Goal: Task Accomplishment & Management: Manage account settings

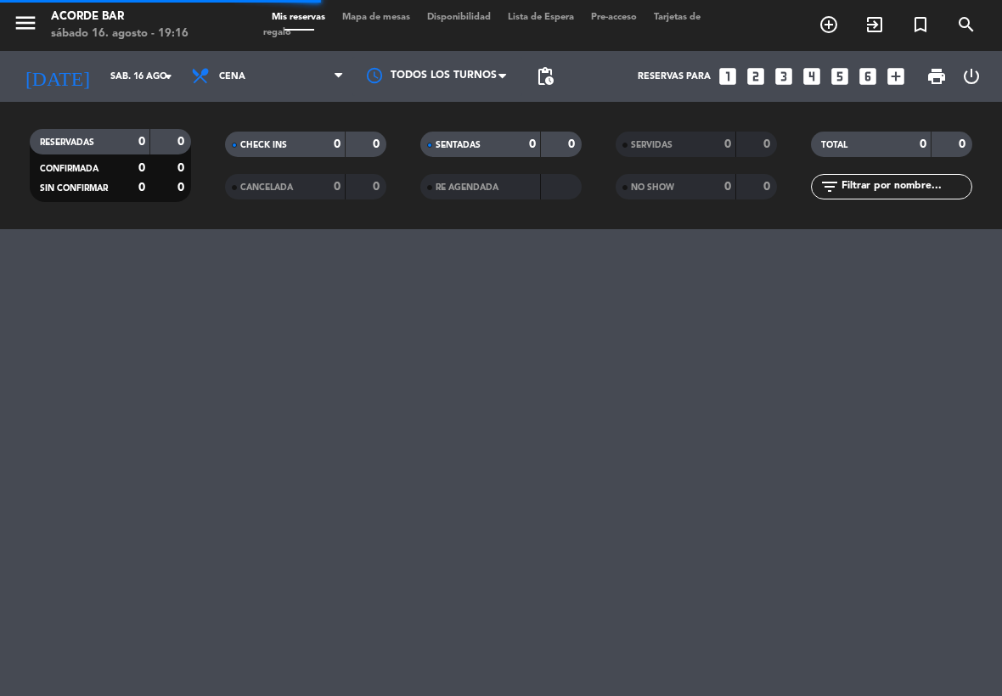
select select "es"
select select "dinner"
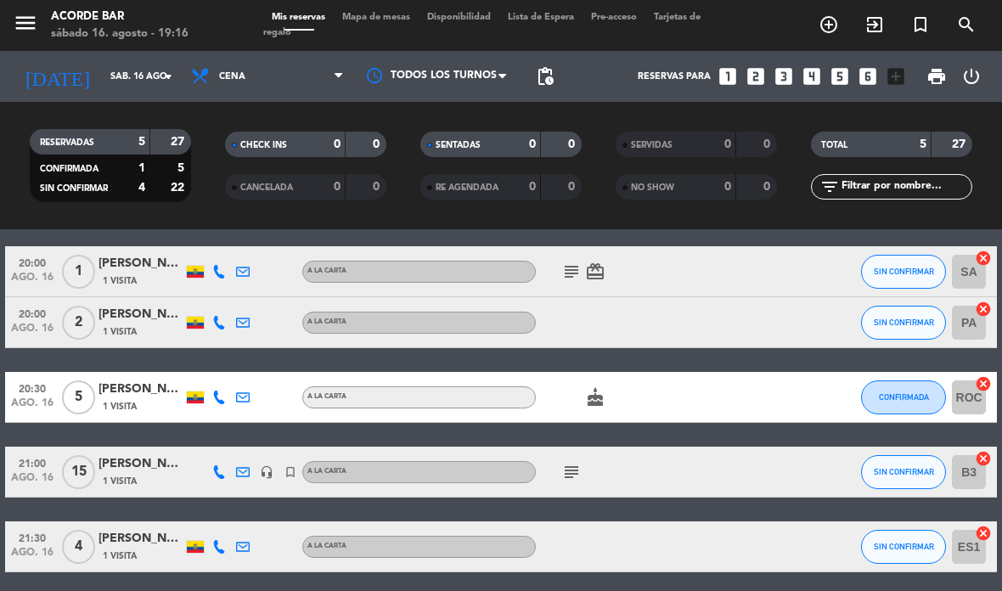
scroll to position [59, 0]
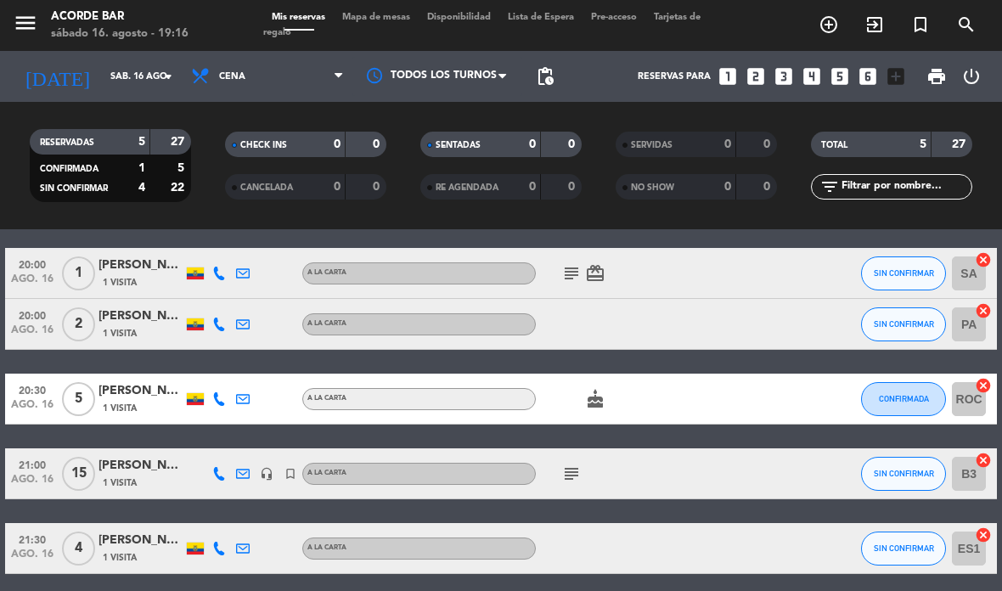
click at [136, 473] on div "[PERSON_NAME]" at bounding box center [140, 466] width 85 height 20
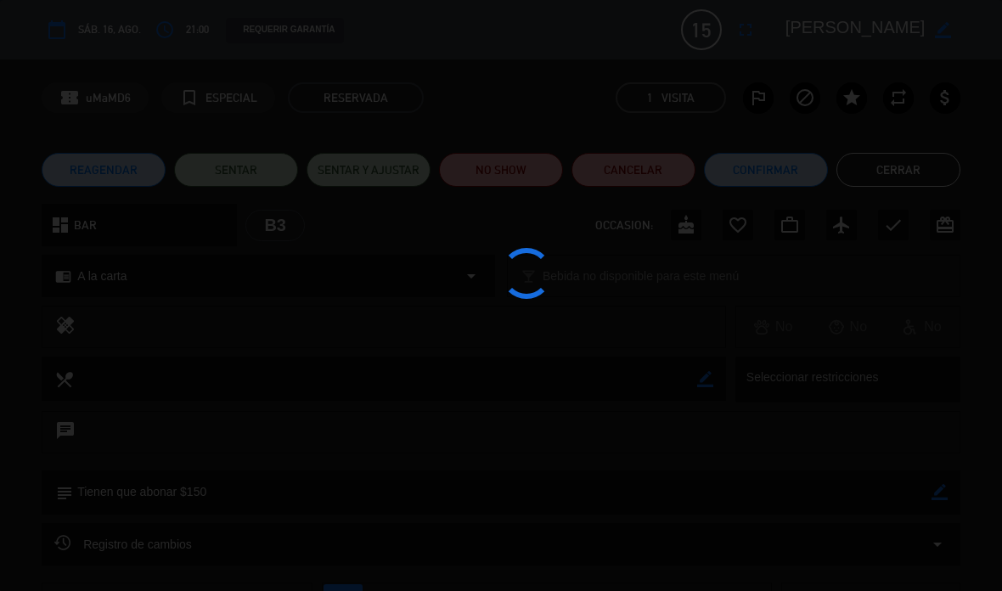
select select "dinner"
select select
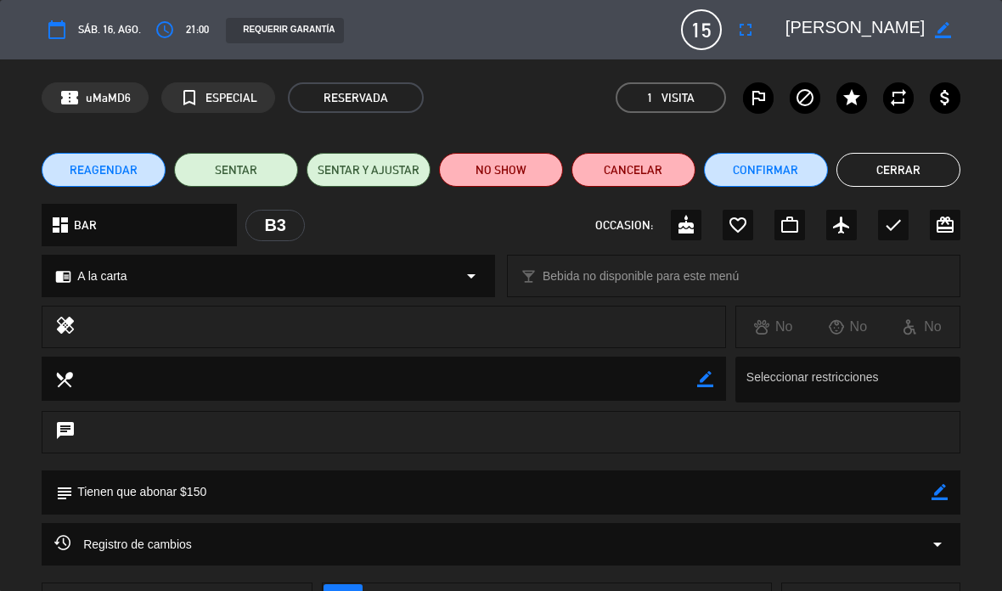
click at [106, 34] on span "sáb. 16, ago." at bounding box center [109, 29] width 63 height 18
click at [699, 33] on span "15" at bounding box center [701, 29] width 41 height 41
click at [862, 19] on textarea at bounding box center [855, 29] width 140 height 31
click at [677, 105] on em "Visita" at bounding box center [677, 98] width 33 height 20
click at [653, 107] on span "1 Visita" at bounding box center [670, 97] width 110 height 31
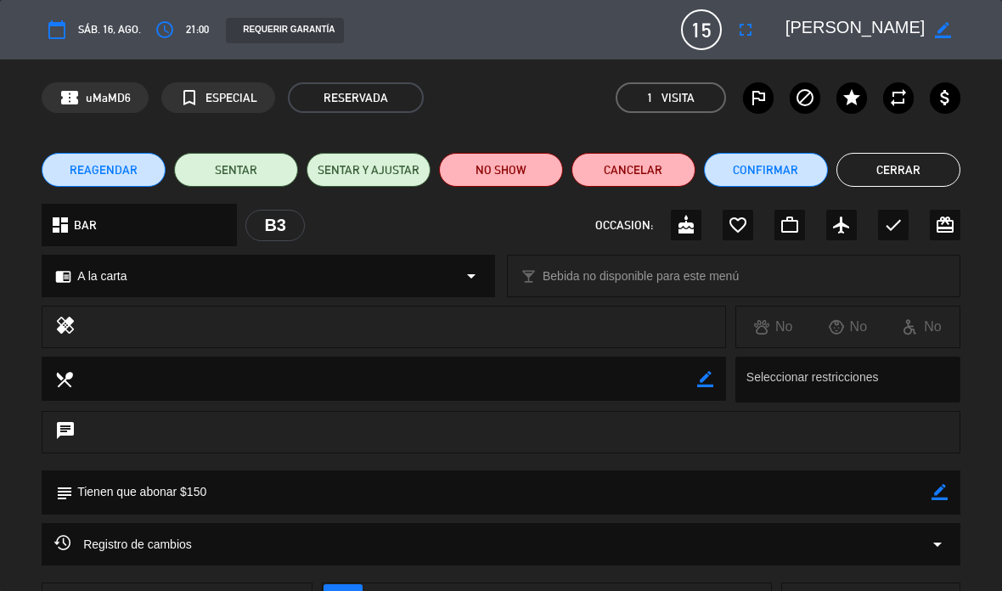
click at [659, 102] on span "1 Visita" at bounding box center [670, 97] width 110 height 31
click at [745, 20] on icon "fullscreen" at bounding box center [745, 30] width 20 height 20
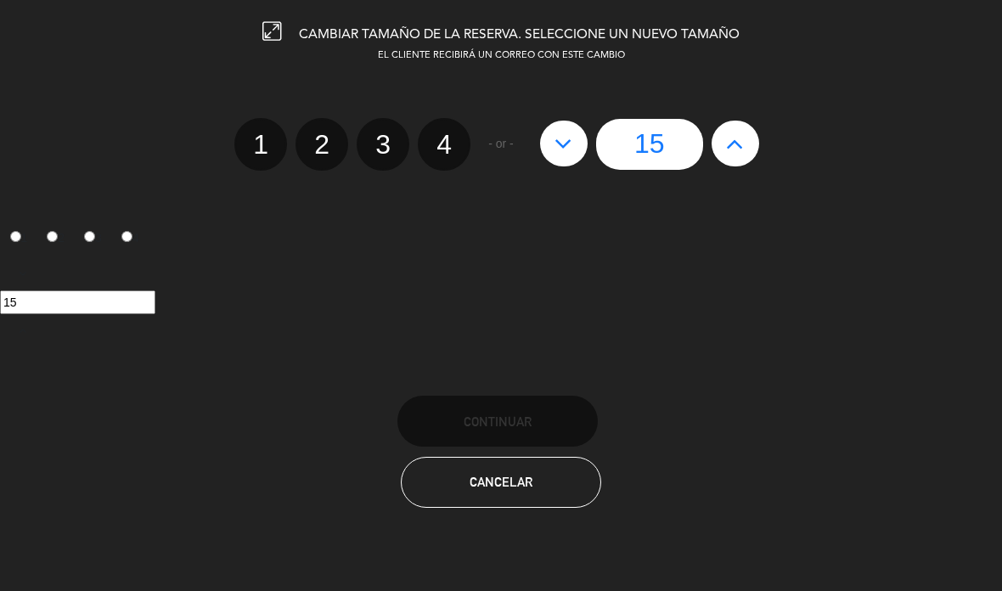
click at [552, 478] on button "Cancelar" at bounding box center [501, 482] width 200 height 51
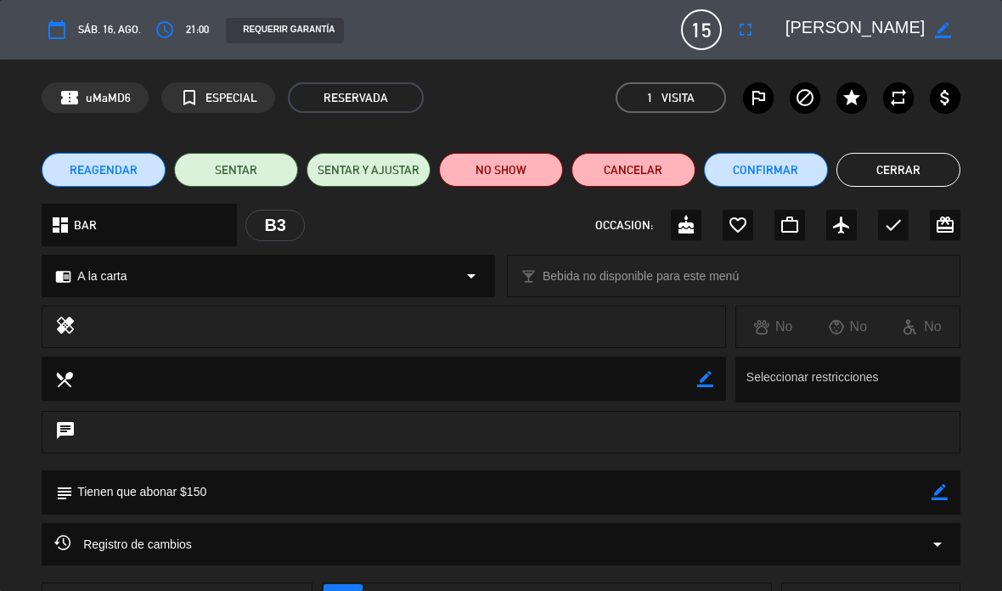
click at [81, 22] on span "sáb. 16, ago." at bounding box center [109, 29] width 63 height 18
click at [90, 28] on span "sáb. 16, ago." at bounding box center [109, 29] width 63 height 18
click at [93, 34] on span "sáb. 16, ago." at bounding box center [109, 29] width 63 height 18
click at [88, 26] on span "sáb. 16, ago." at bounding box center [109, 29] width 63 height 18
click at [381, 91] on span "RESERVADA" at bounding box center [356, 97] width 136 height 31
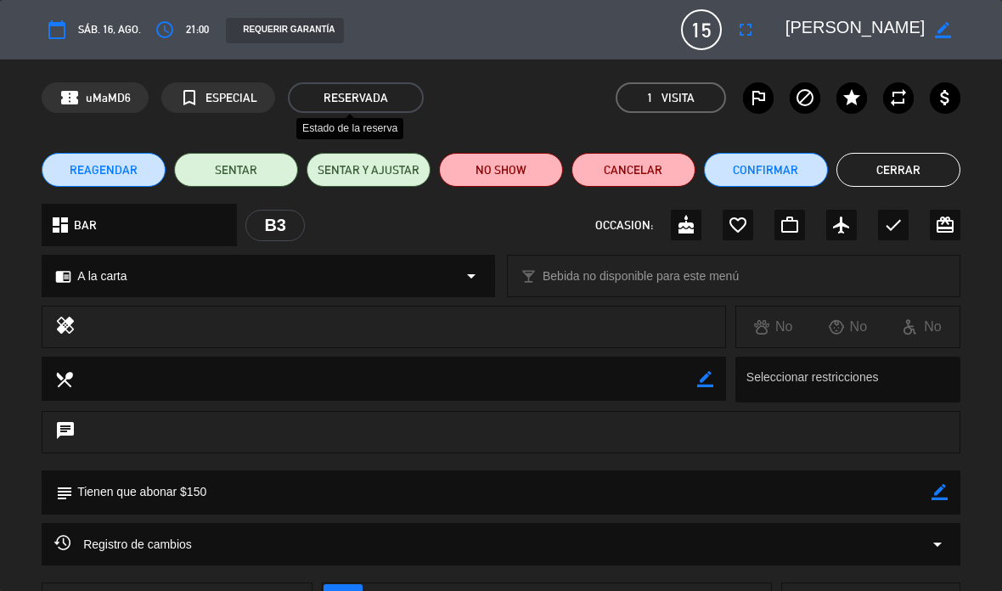
click at [395, 96] on span "RESERVADA" at bounding box center [356, 97] width 136 height 31
click at [892, 177] on button "Cerrar" at bounding box center [898, 170] width 124 height 34
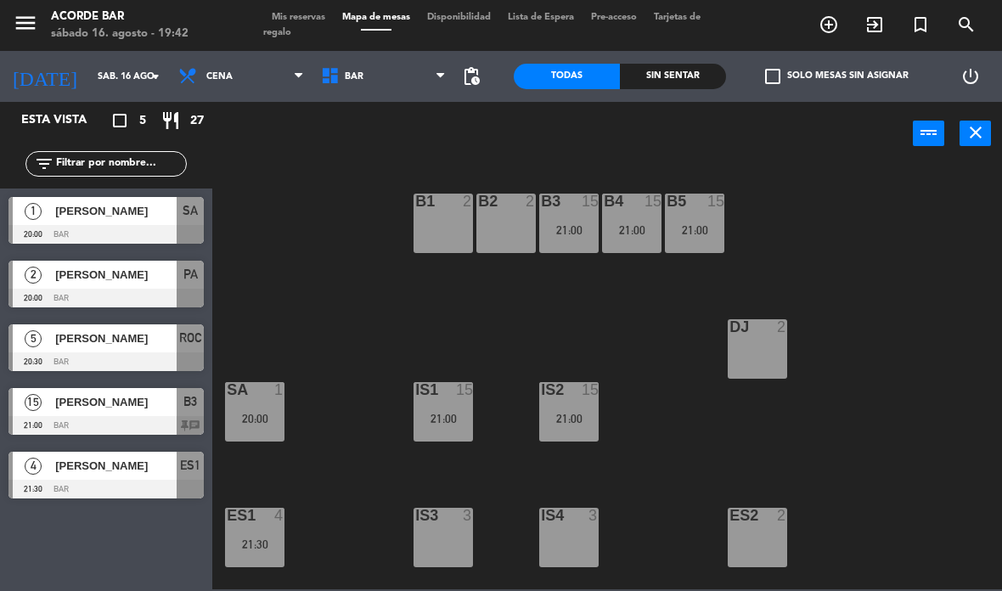
click at [289, 22] on span "Mis reservas" at bounding box center [298, 17] width 70 height 9
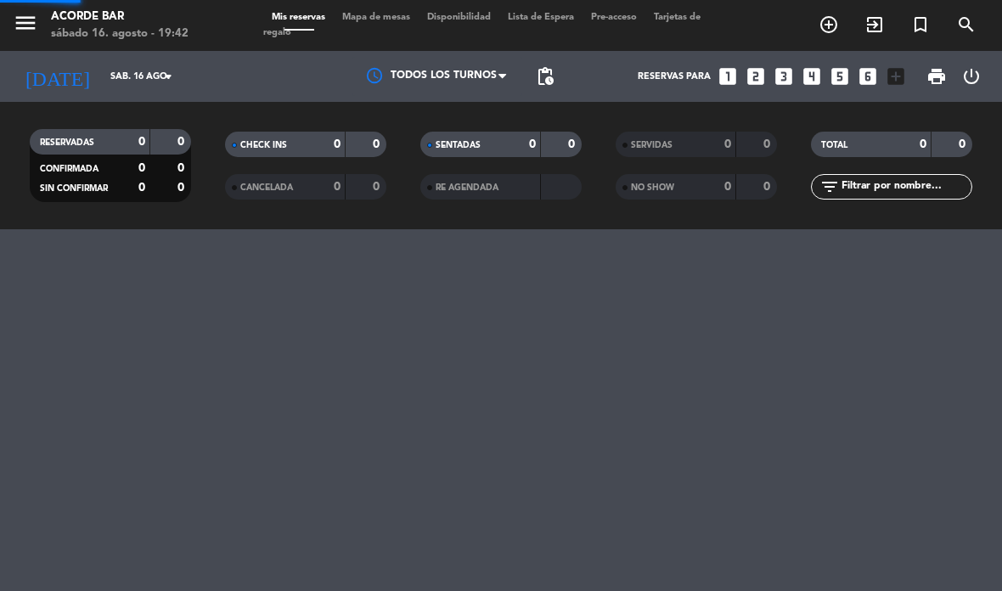
select select "dinner"
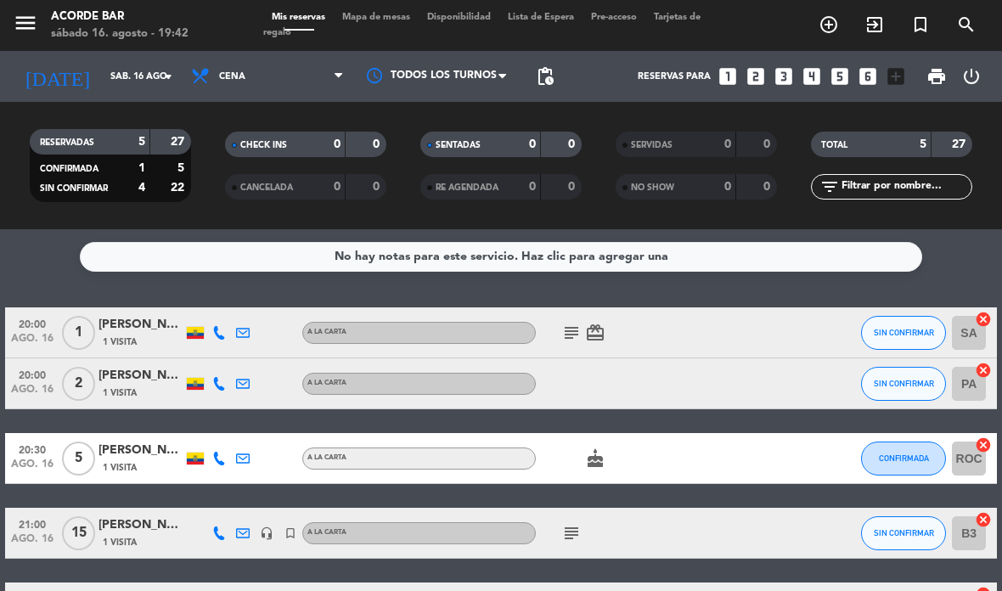
click at [570, 330] on icon "subject" at bounding box center [571, 333] width 20 height 20
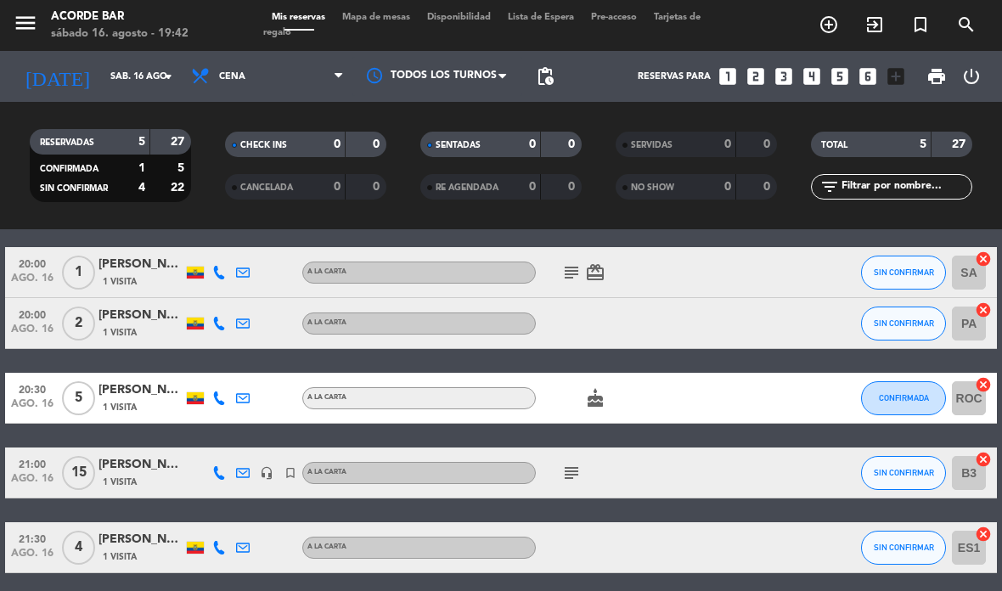
scroll to position [59, 0]
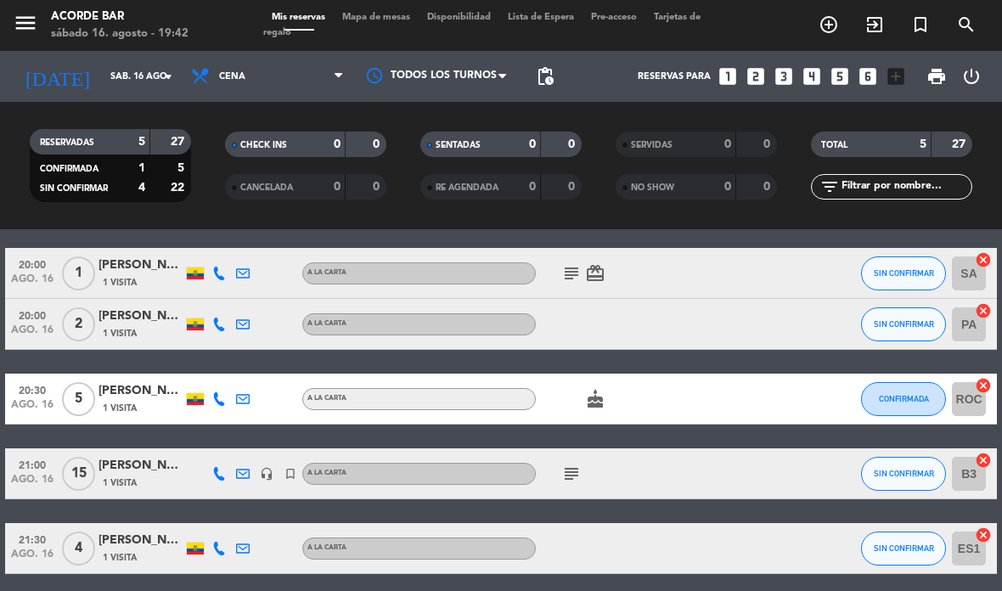
click at [573, 464] on icon "subject" at bounding box center [571, 474] width 20 height 20
click at [122, 306] on div "[PERSON_NAME]" at bounding box center [140, 316] width 85 height 20
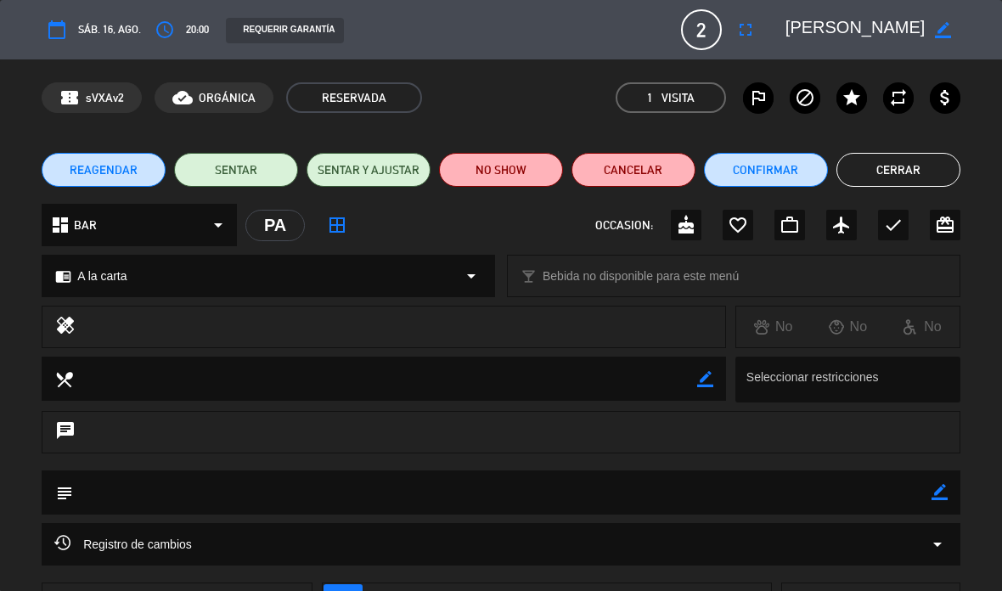
click at [930, 167] on button "Cerrar" at bounding box center [898, 170] width 124 height 34
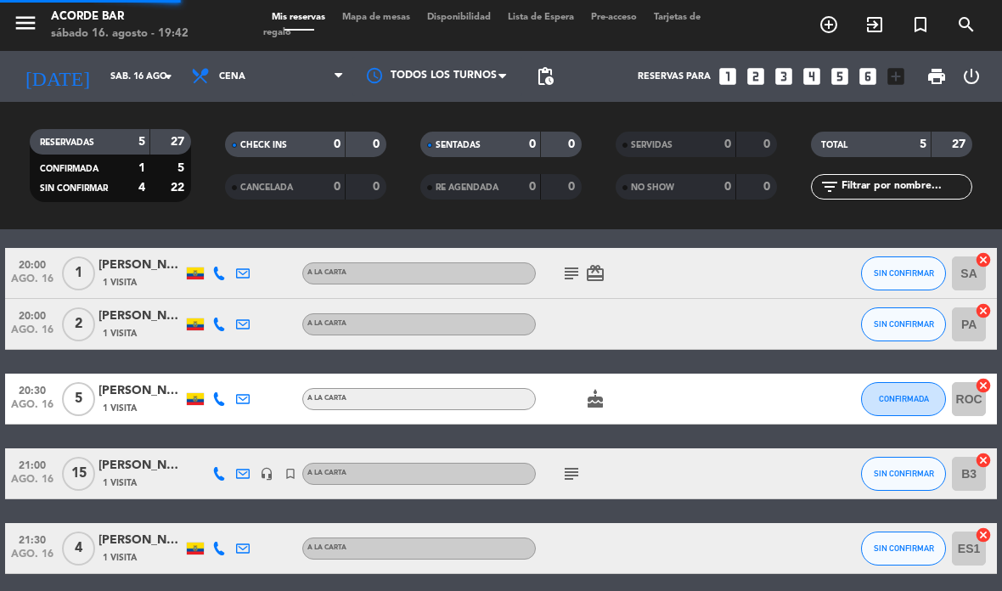
select select "dinner"
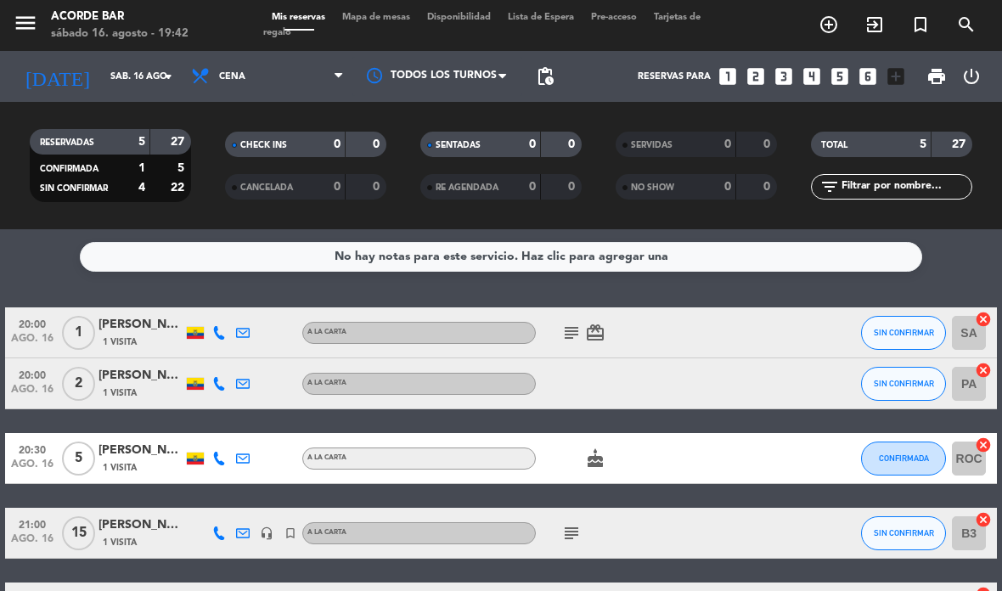
scroll to position [0, 0]
click at [599, 455] on icon "cake" at bounding box center [595, 458] width 20 height 20
click at [598, 331] on icon "card_giftcard" at bounding box center [595, 333] width 20 height 20
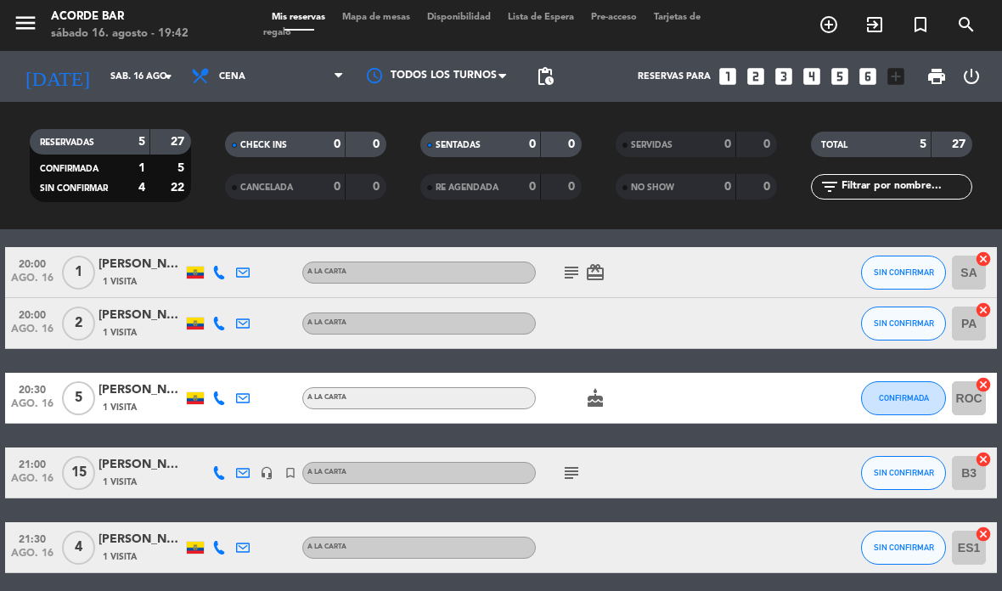
scroll to position [59, 0]
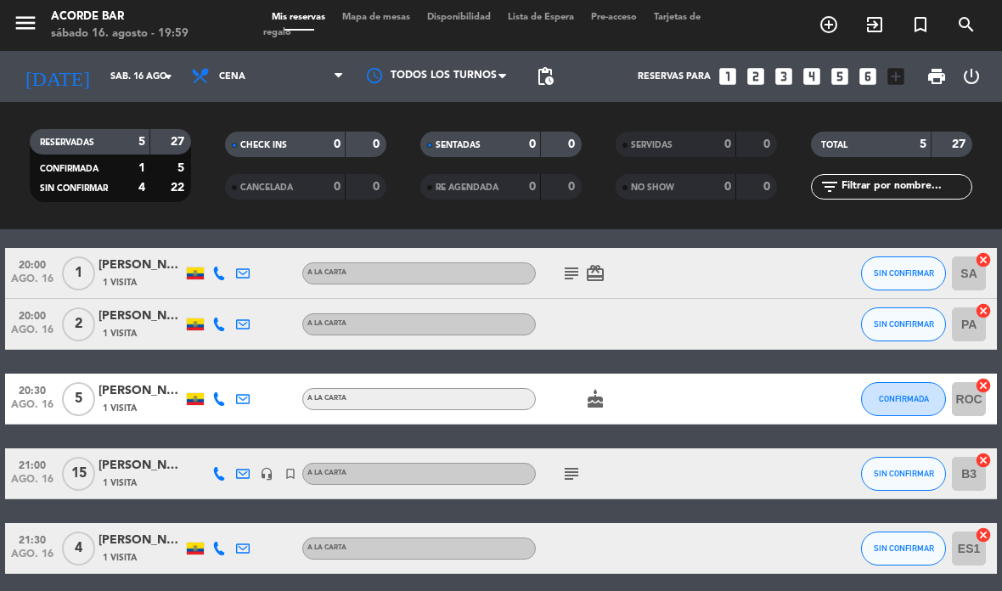
select select "dinner"
click at [568, 447] on div "20:00 [DATE] 1 [PERSON_NAME] 1 Visita A la carta subject card_giftcard SIN CONF…" at bounding box center [501, 411] width 992 height 326
click at [585, 461] on div "subject" at bounding box center [607, 473] width 143 height 50
click at [135, 79] on input "sáb. 16 ago." at bounding box center [165, 77] width 126 height 28
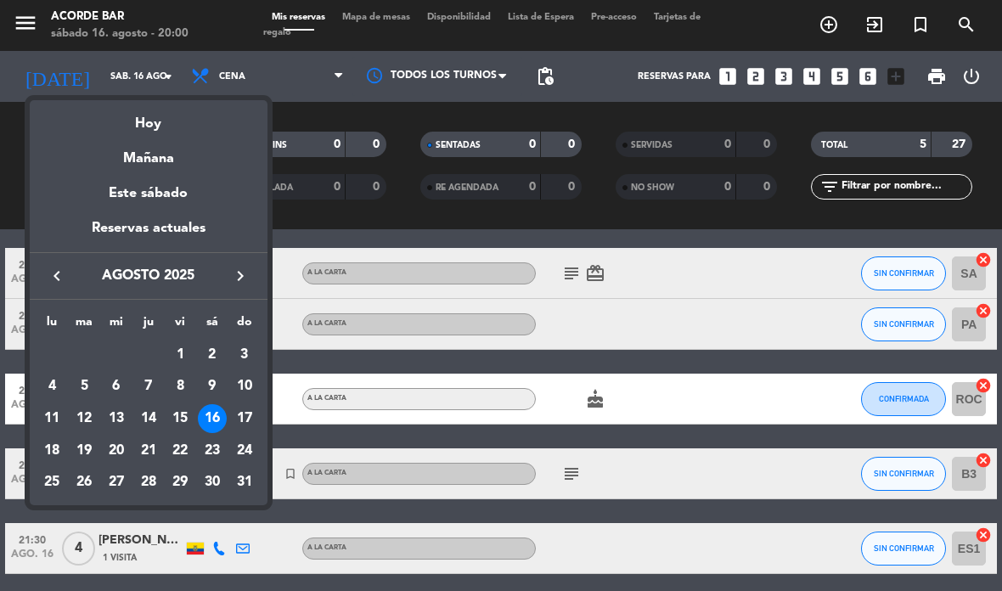
click at [217, 414] on div "16" at bounding box center [212, 418] width 29 height 29
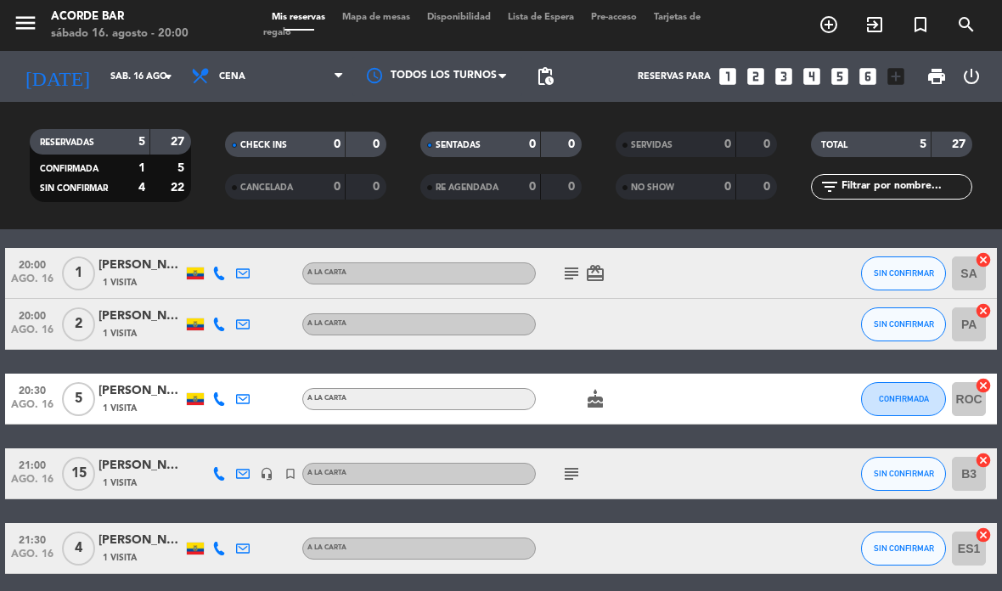
click at [102, 83] on input "sáb. 16 ago." at bounding box center [165, 77] width 126 height 28
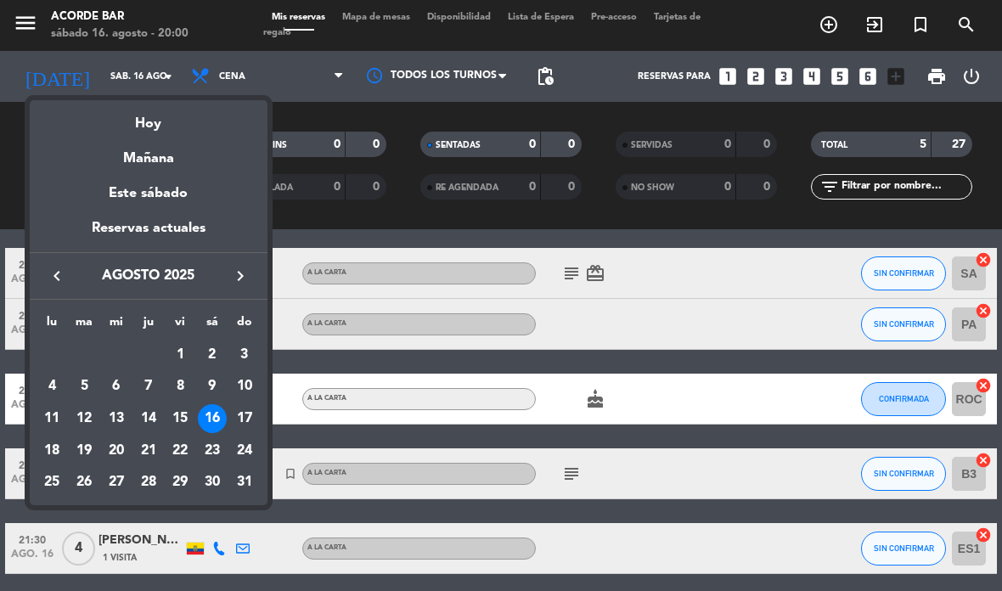
click at [210, 417] on div "16" at bounding box center [212, 418] width 29 height 29
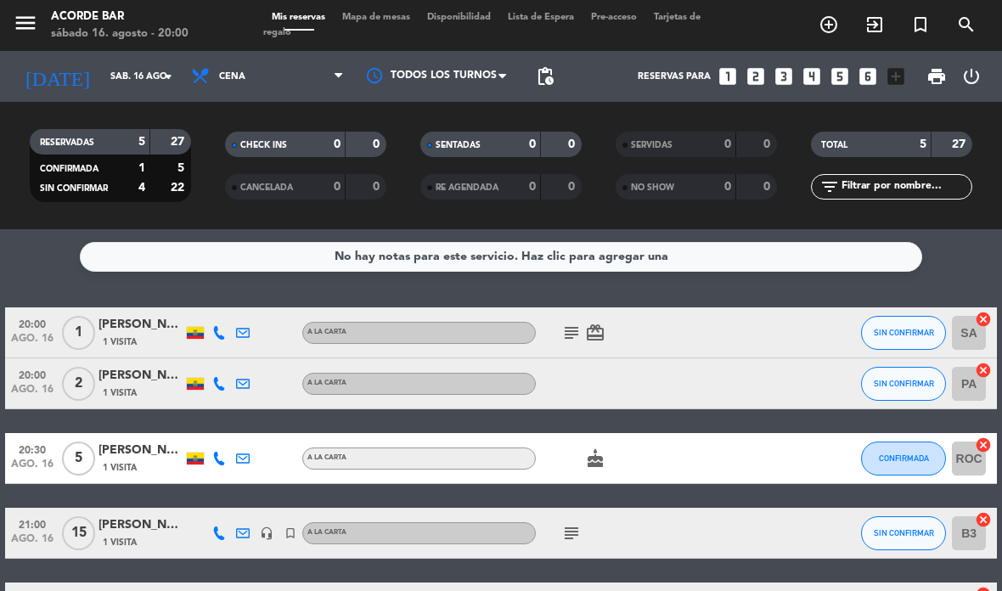
scroll to position [68, 0]
select select "dinner"
